Goal: Transaction & Acquisition: Download file/media

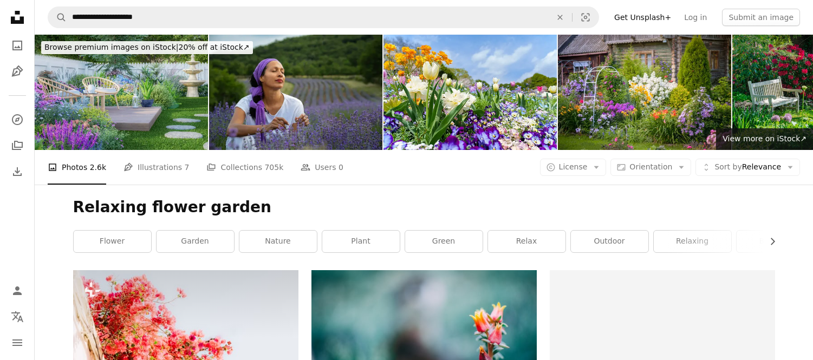
scroll to position [3253, 0]
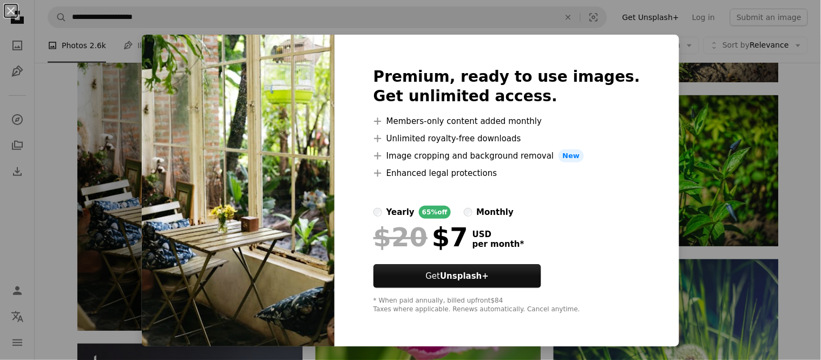
click at [760, 192] on div "An X shape Premium, ready to use images. Get unlimited access. A plus sign Memb…" at bounding box center [410, 180] width 821 height 360
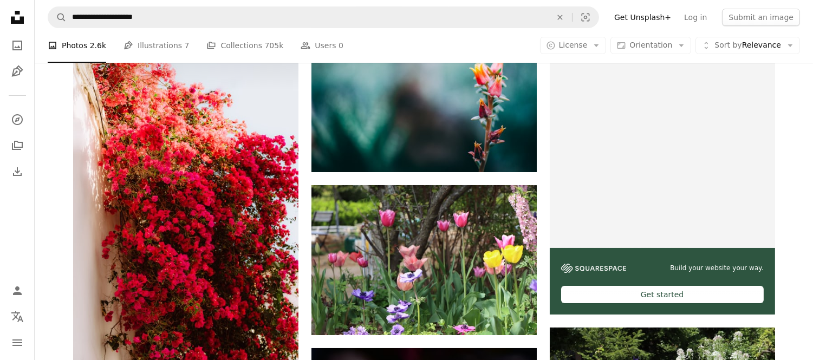
scroll to position [221, 0]
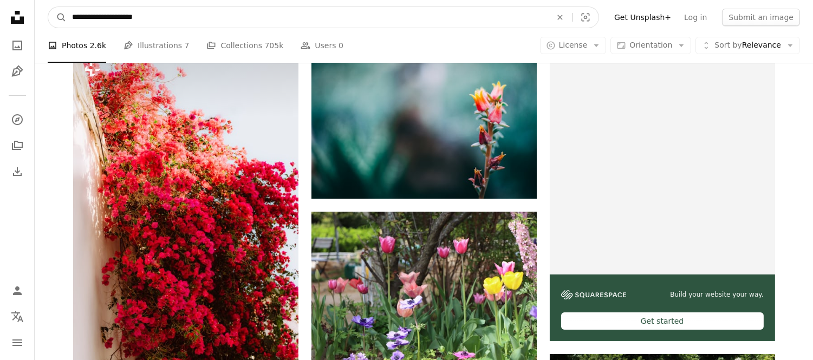
click at [193, 22] on input "**********" at bounding box center [307, 17] width 481 height 21
type input "**********"
click button "A magnifying glass" at bounding box center [57, 17] width 18 height 21
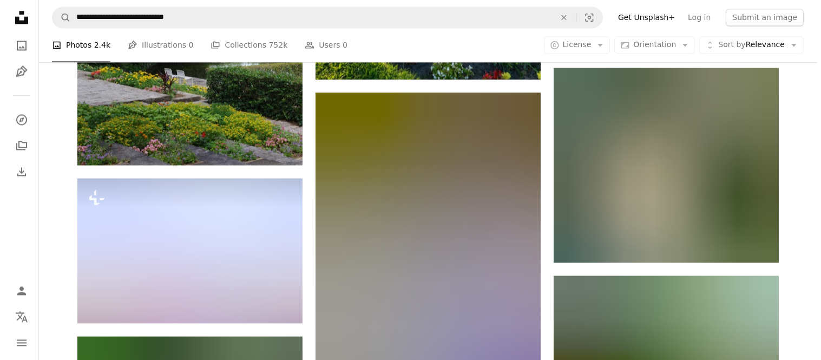
scroll to position [4348, 0]
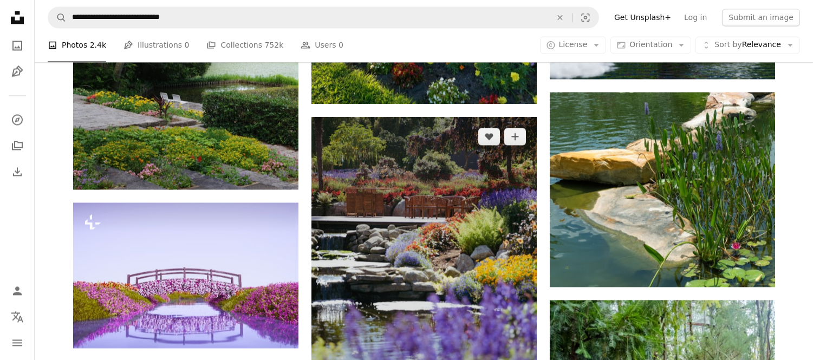
click at [485, 236] on img at bounding box center [423, 286] width 225 height 338
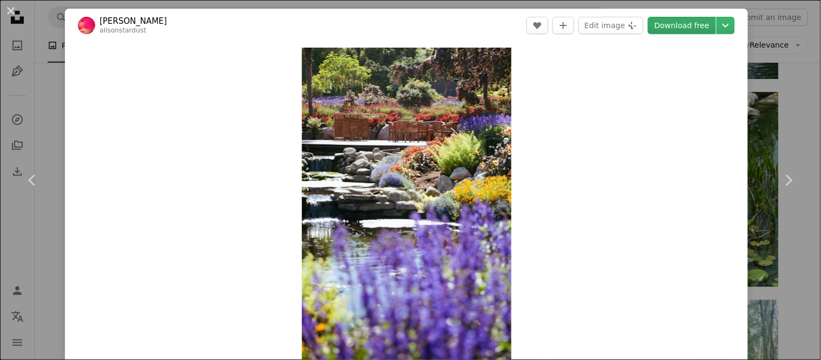
click at [688, 24] on link "Download free" at bounding box center [682, 25] width 68 height 17
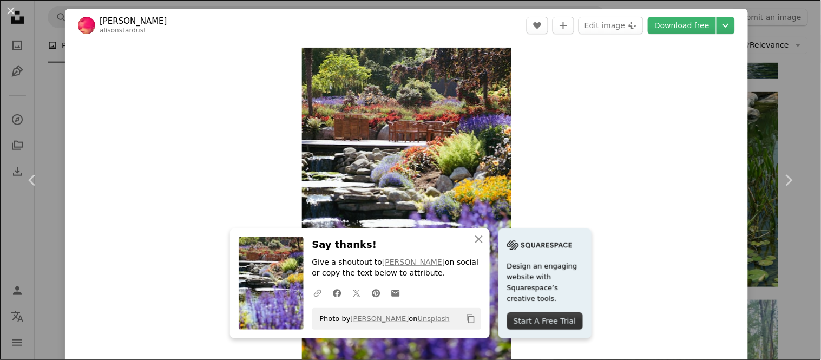
click at [313, 293] on icon "A URL sharing icon (chains)" at bounding box center [318, 294] width 10 height 10
click at [519, 185] on div "Zoom in" at bounding box center [406, 204] width 683 height 325
click at [477, 234] on icon "An X shape" at bounding box center [479, 239] width 13 height 13
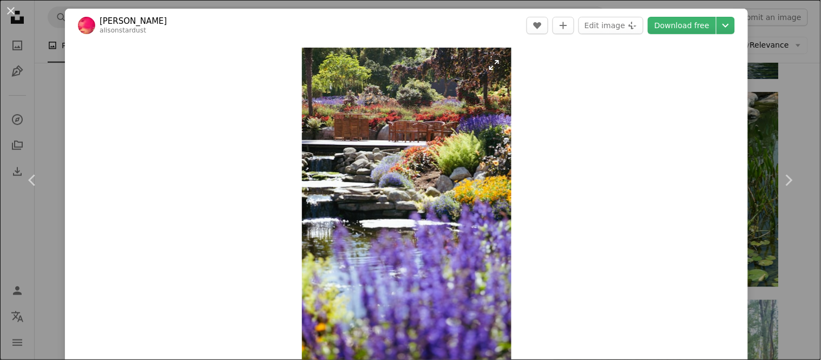
click at [482, 147] on img "Zoom in on this image" at bounding box center [407, 205] width 210 height 315
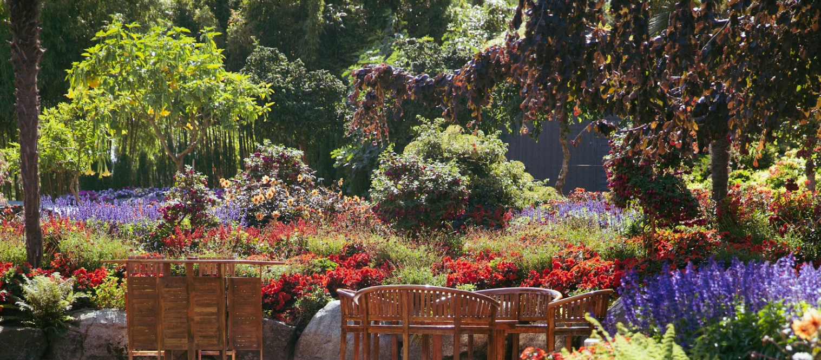
scroll to position [424, 0]
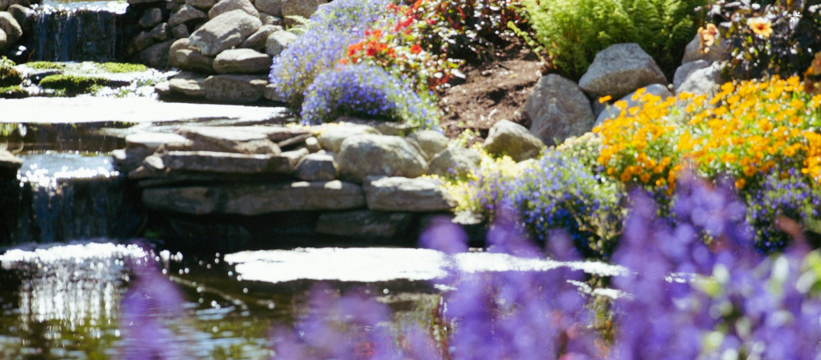
click at [574, 115] on img "Zoom out on this image" at bounding box center [410, 193] width 822 height 1234
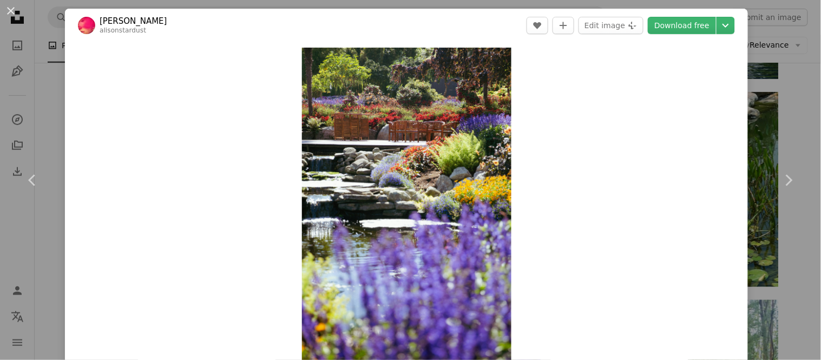
scroll to position [2, 0]
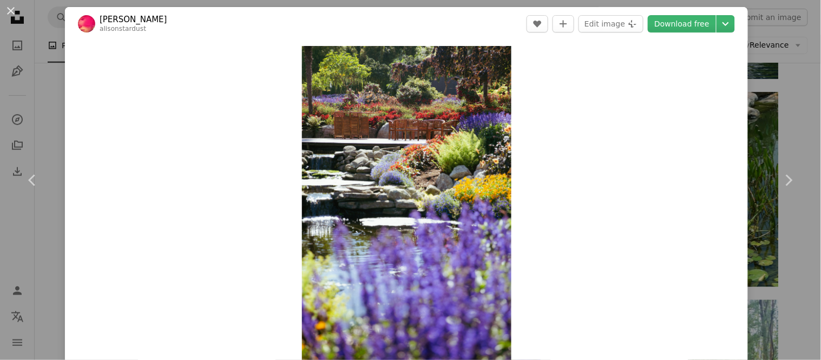
click at [293, 132] on div "Zoom in" at bounding box center [406, 203] width 683 height 325
click at [293, 123] on div "Zoom in" at bounding box center [406, 203] width 683 height 325
click at [266, 30] on header "[PERSON_NAME] alisonstardust A heart A plus sign Edit image Plus sign for Unspl…" at bounding box center [406, 24] width 683 height 34
